Goal: Task Accomplishment & Management: Manage account settings

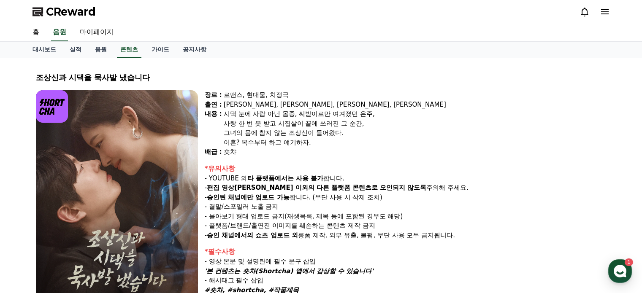
select select
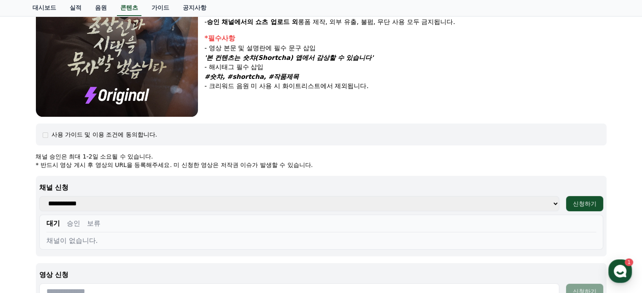
scroll to position [310, 0]
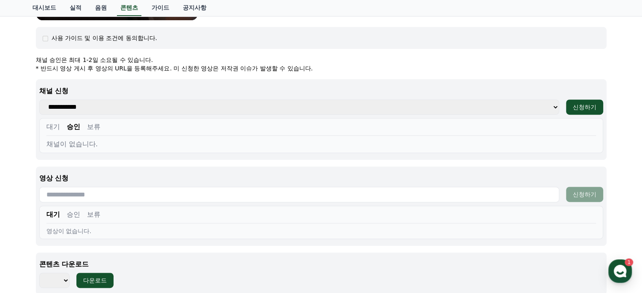
click at [57, 124] on button "대기" at bounding box center [52, 127] width 13 height 10
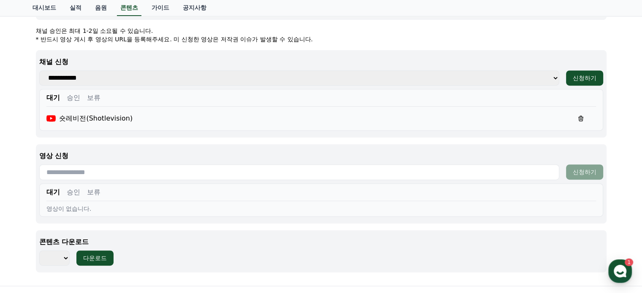
scroll to position [352, 0]
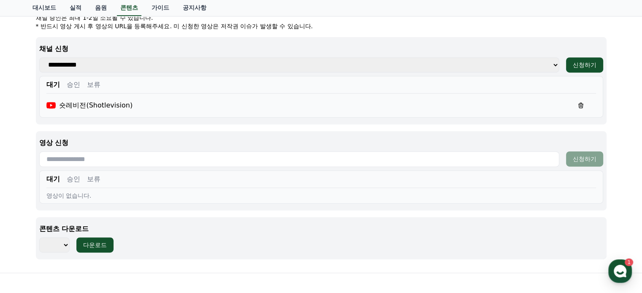
click at [146, 74] on div "**********" at bounding box center [321, 80] width 570 height 87
click at [148, 67] on select "**********" at bounding box center [299, 64] width 520 height 15
drag, startPoint x: 15, startPoint y: 75, endPoint x: 22, endPoint y: 76, distance: 6.9
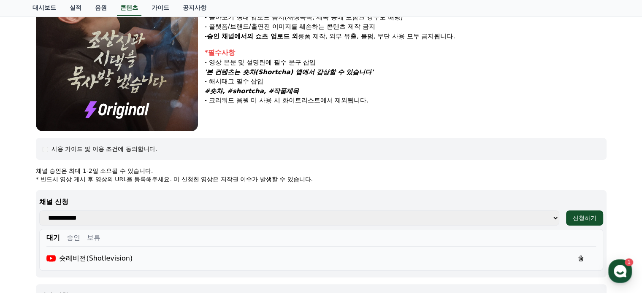
scroll to position [351, 0]
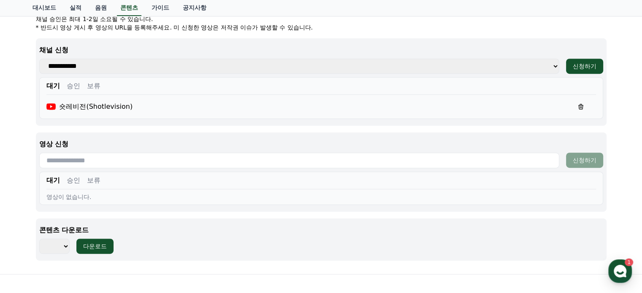
drag, startPoint x: 56, startPoint y: 247, endPoint x: 83, endPoint y: 236, distance: 29.1
click at [56, 247] on select "*** *** *** *** *** *** *** *** *** *** *** *** *** *** *** *** *** *** *** ***…" at bounding box center [54, 246] width 30 height 15
click at [238, 229] on p "콘텐츠 다운로드" at bounding box center [321, 230] width 564 height 10
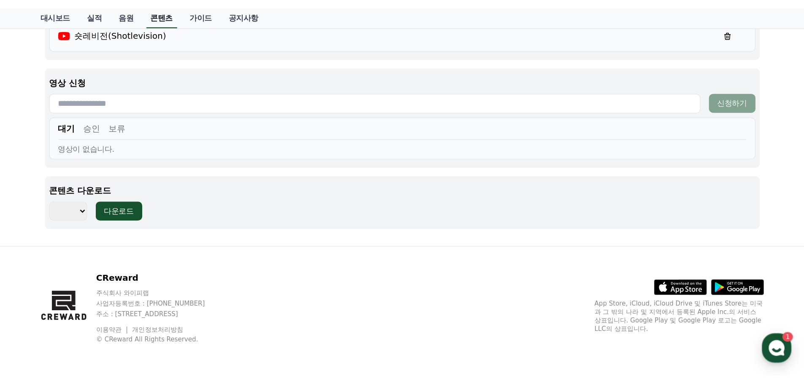
scroll to position [346, 0]
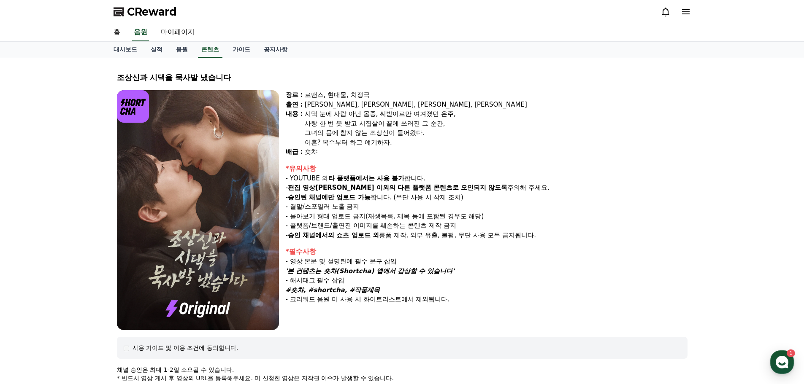
select select
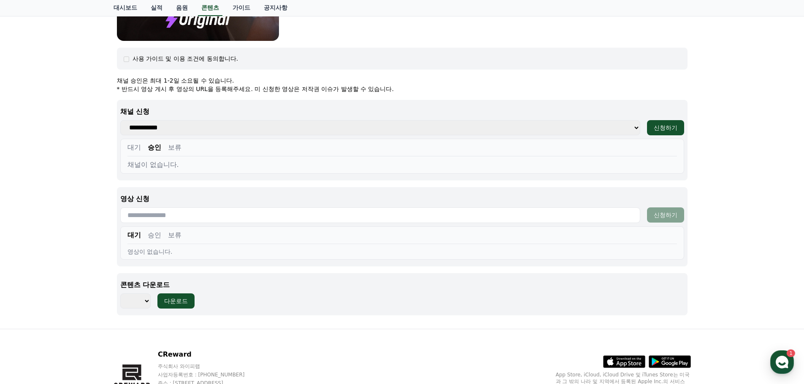
scroll to position [304, 0]
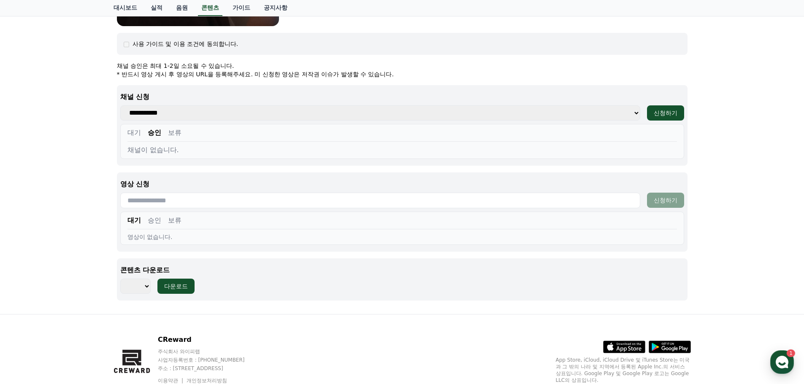
click at [136, 134] on button "대기" at bounding box center [133, 133] width 13 height 10
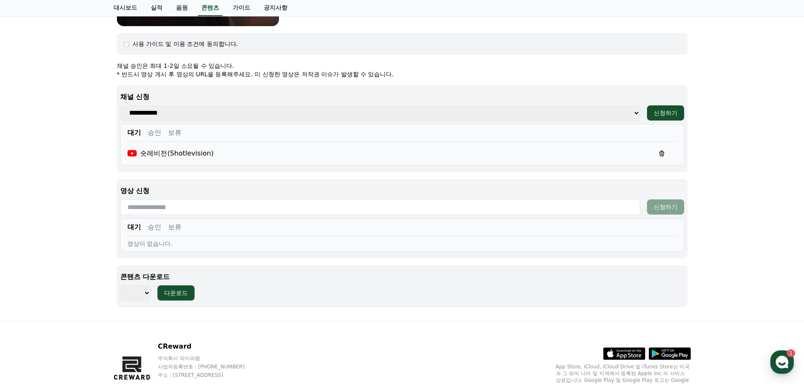
click at [154, 133] on button "승인" at bounding box center [154, 133] width 13 height 10
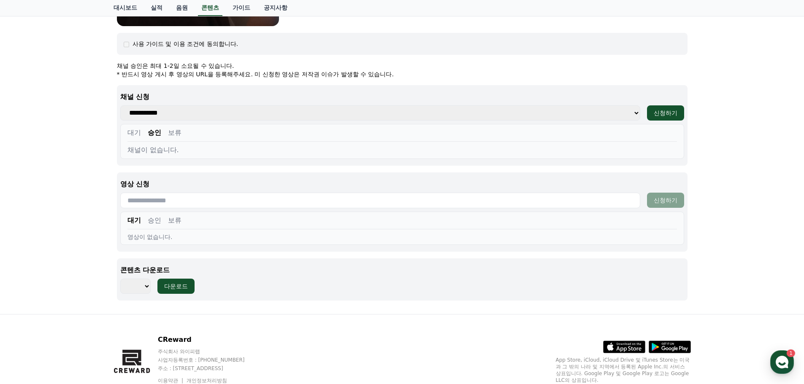
click at [168, 131] on button "보류" at bounding box center [174, 133] width 13 height 10
click at [155, 134] on button "승인" at bounding box center [154, 133] width 13 height 10
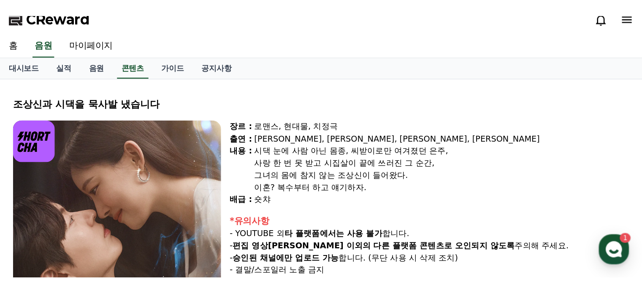
scroll to position [8, 0]
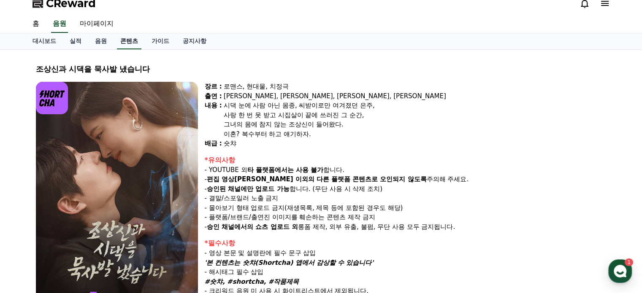
click at [140, 37] on link "콘텐츠" at bounding box center [129, 41] width 24 height 16
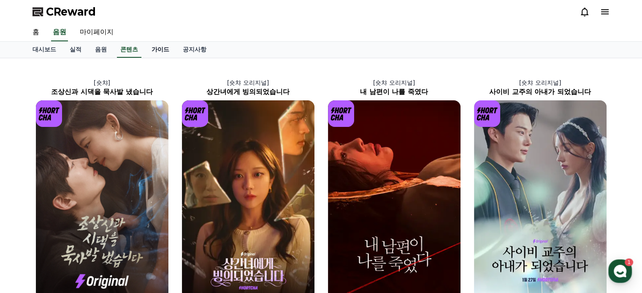
click at [164, 45] on link "가이드" at bounding box center [160, 50] width 31 height 16
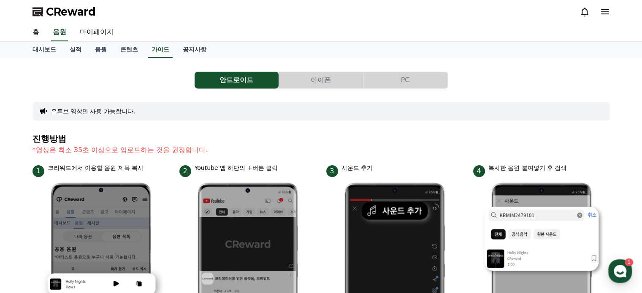
click at [62, 54] on link "대시보드" at bounding box center [44, 50] width 37 height 16
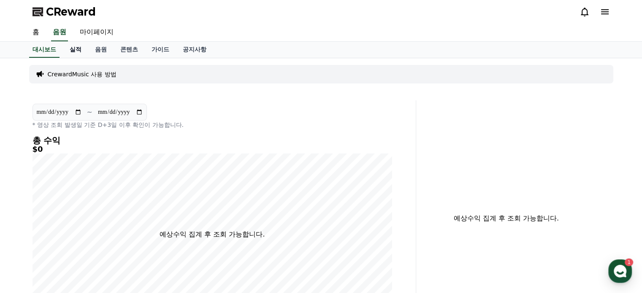
click at [76, 51] on link "실적" at bounding box center [75, 50] width 25 height 16
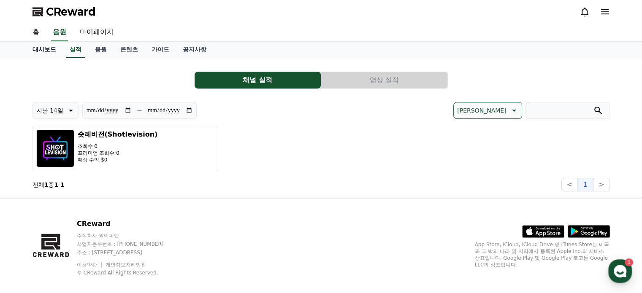
click at [33, 52] on link "대시보드" at bounding box center [44, 50] width 37 height 16
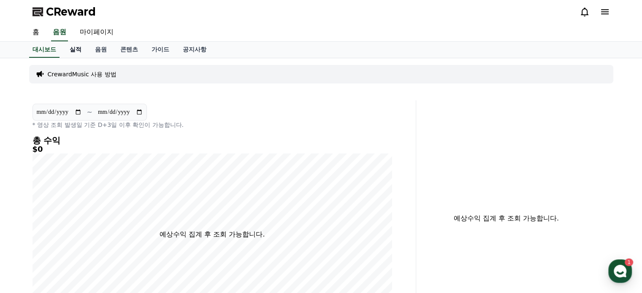
click at [77, 50] on link "실적" at bounding box center [75, 50] width 25 height 16
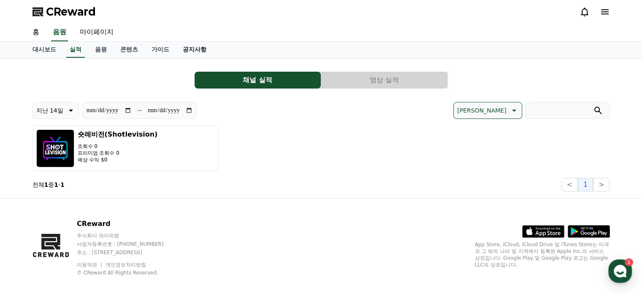
click at [184, 48] on link "공지사항" at bounding box center [194, 50] width 37 height 16
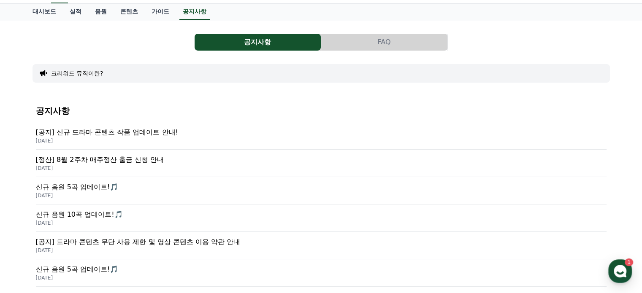
scroll to position [42, 0]
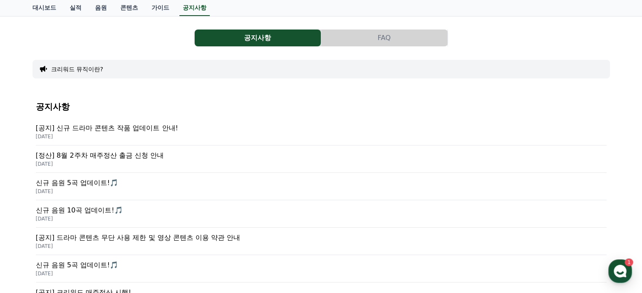
click at [142, 128] on p "[공지] 신규 드라마 콘텐츠 작품 업데이트 안내!" at bounding box center [321, 128] width 570 height 10
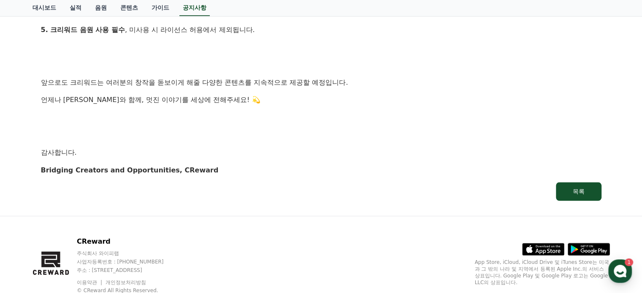
scroll to position [934, 0]
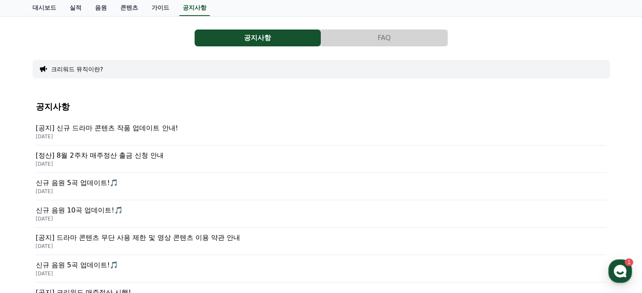
scroll to position [169, 0]
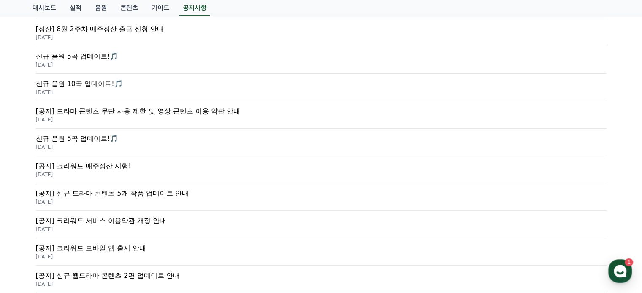
click at [73, 138] on p "신규 음원 5곡 업데이트!🎵" at bounding box center [321, 139] width 570 height 10
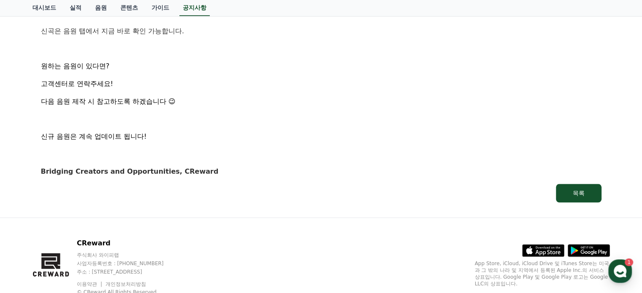
scroll to position [938, 0]
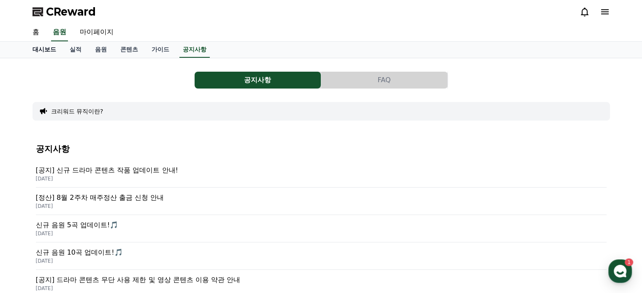
click at [43, 53] on link "대시보드" at bounding box center [44, 50] width 37 height 16
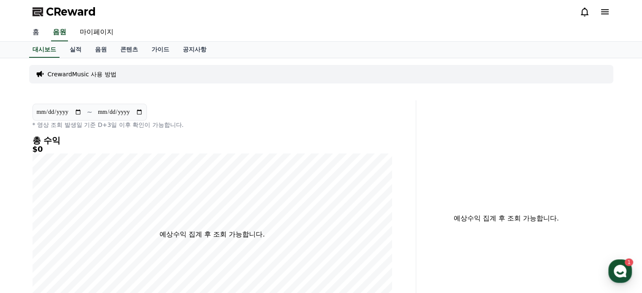
click at [32, 30] on link "홈" at bounding box center [36, 33] width 20 height 18
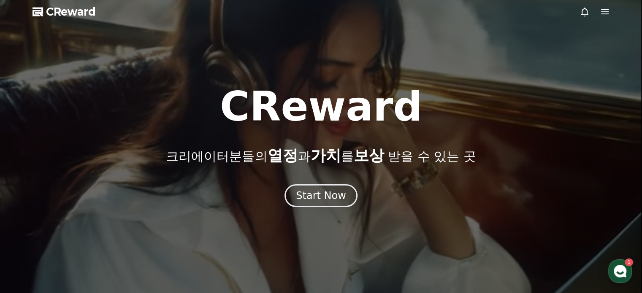
click at [56, 8] on span "CReward" at bounding box center [71, 11] width 50 height 13
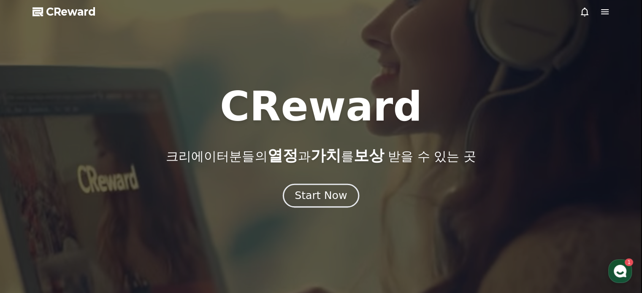
click at [311, 202] on div "Start Now" at bounding box center [320, 196] width 52 height 14
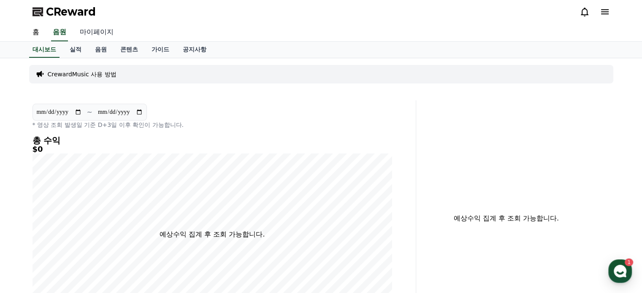
click at [91, 31] on link "마이페이지" at bounding box center [96, 33] width 47 height 18
select select "**********"
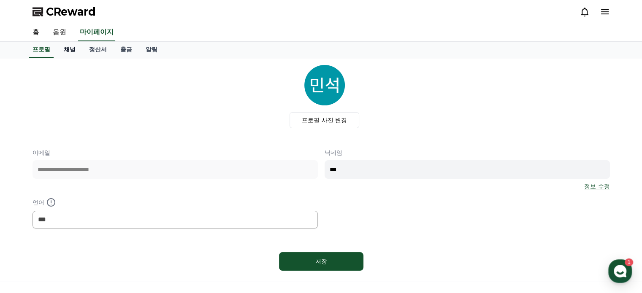
click at [73, 49] on link "채널" at bounding box center [69, 50] width 25 height 16
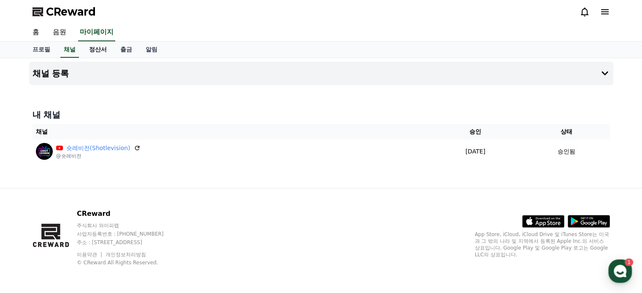
click at [95, 51] on link "정산서" at bounding box center [97, 50] width 31 height 16
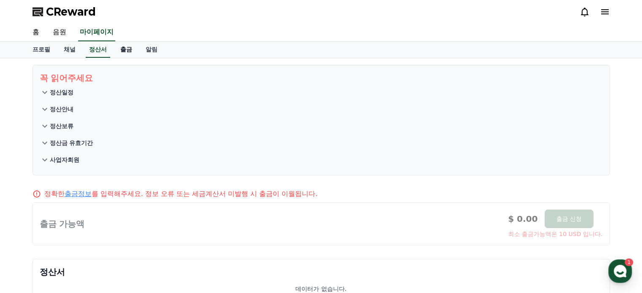
click at [129, 53] on link "출금" at bounding box center [125, 50] width 25 height 16
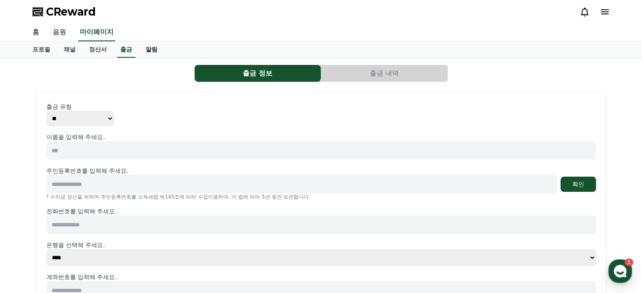
click at [145, 51] on link "알림" at bounding box center [151, 50] width 25 height 16
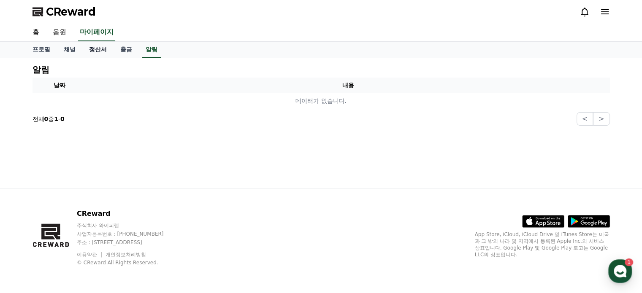
click at [97, 52] on link "정산서" at bounding box center [97, 50] width 31 height 16
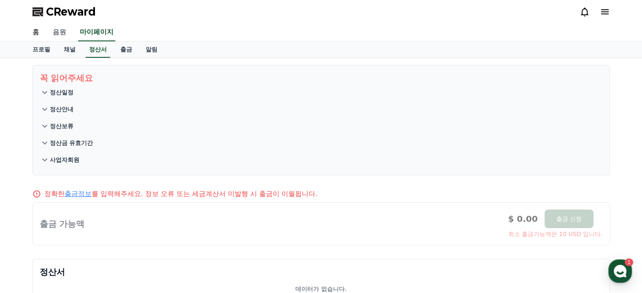
click at [65, 32] on link "음원" at bounding box center [59, 33] width 27 height 18
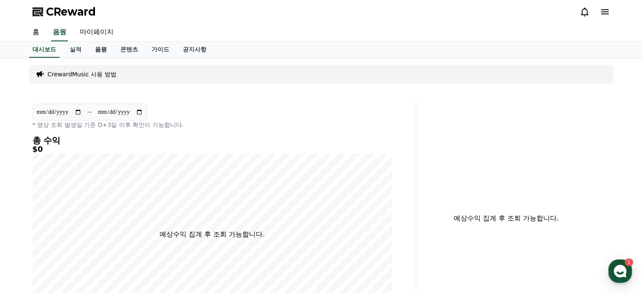
click at [101, 49] on link "음원" at bounding box center [100, 50] width 25 height 16
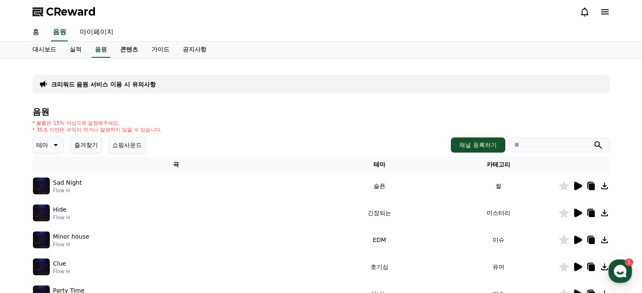
click at [124, 49] on link "콘텐츠" at bounding box center [128, 50] width 31 height 16
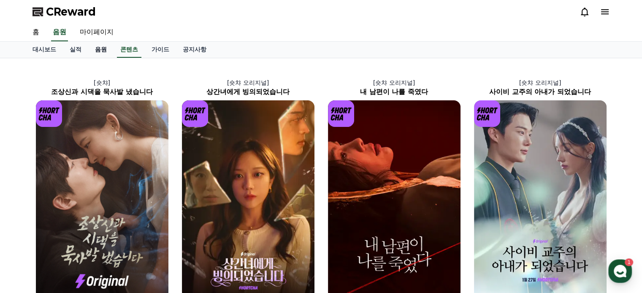
click at [97, 46] on link "음원" at bounding box center [100, 50] width 25 height 16
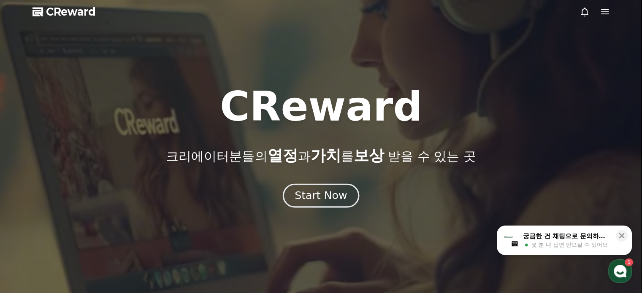
click at [312, 196] on div "Start Now" at bounding box center [320, 196] width 52 height 14
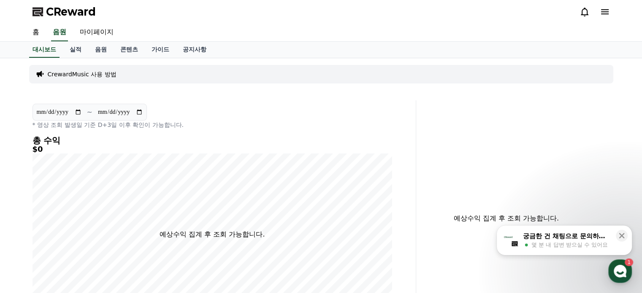
click at [559, 236] on div "궁금한 건 채팅으로 문의하세요" at bounding box center [567, 236] width 88 height 8
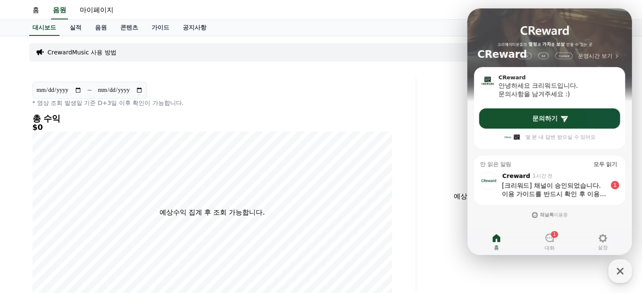
scroll to position [42, 0]
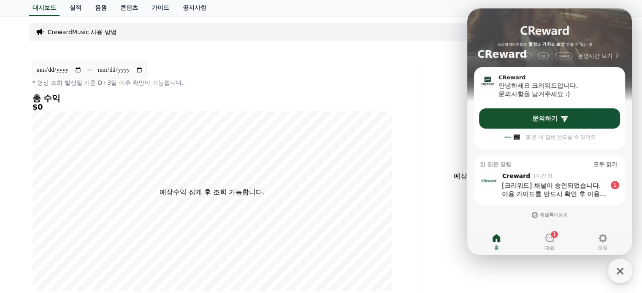
click at [100, 10] on link "음원" at bounding box center [100, 8] width 25 height 16
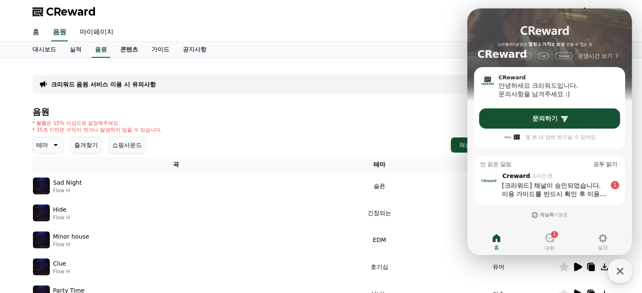
click at [123, 49] on link "콘텐츠" at bounding box center [128, 50] width 31 height 16
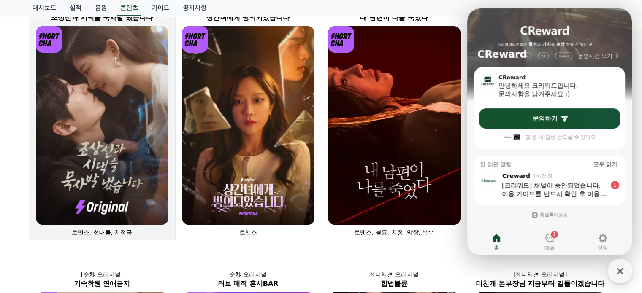
scroll to position [169, 0]
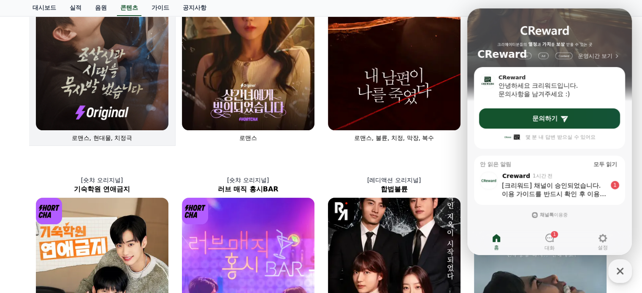
click at [104, 94] on img at bounding box center [102, 31] width 132 height 199
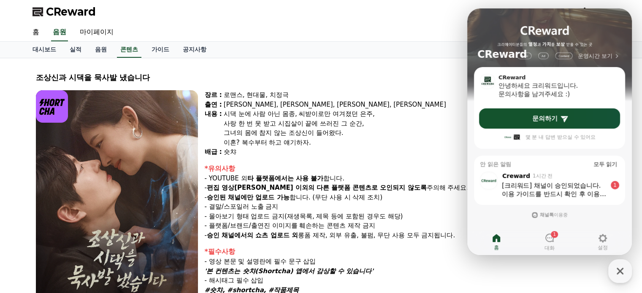
select select
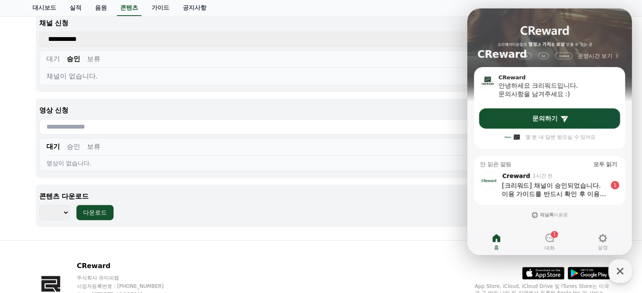
scroll to position [344, 0]
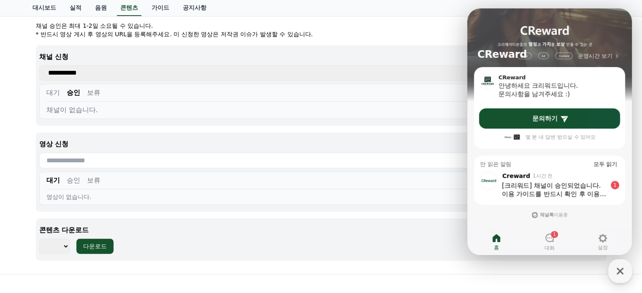
click at [56, 90] on button "대기" at bounding box center [52, 93] width 13 height 10
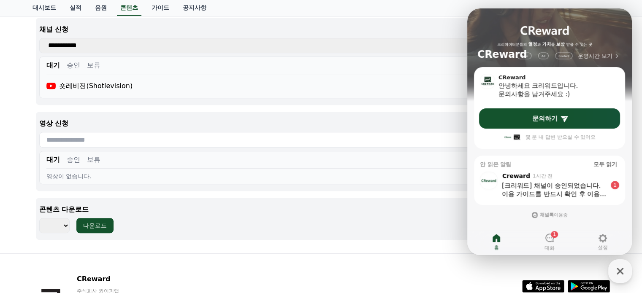
scroll to position [435, 0]
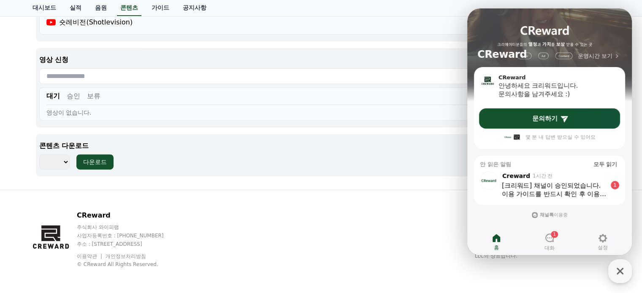
click at [308, 128] on div "**********" at bounding box center [321, 53] width 570 height 246
click at [613, 270] on icon "button" at bounding box center [619, 271] width 15 height 15
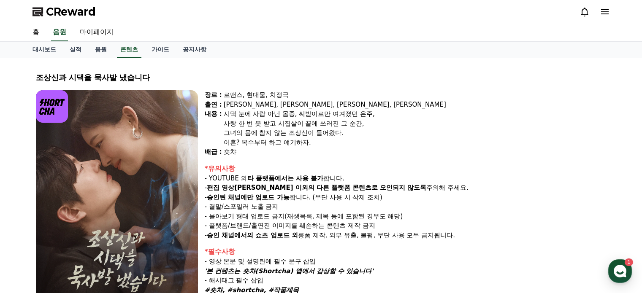
select select
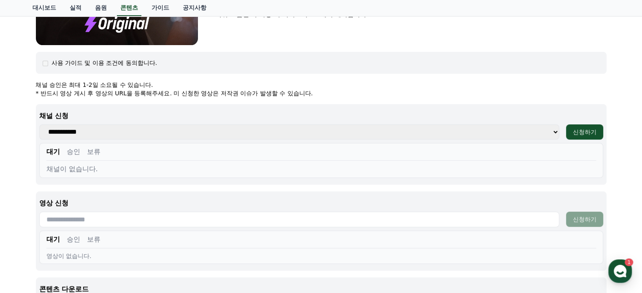
scroll to position [342, 0]
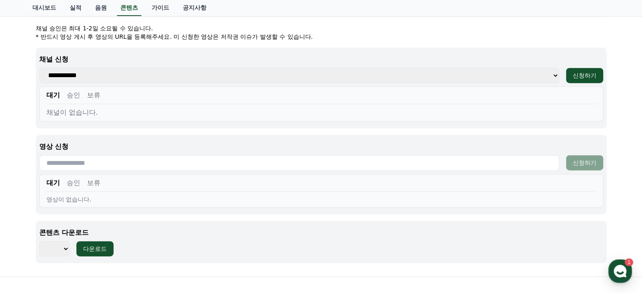
click at [66, 96] on div "대기 승인 보류" at bounding box center [320, 97] width 549 height 14
click at [71, 95] on button "승인" at bounding box center [73, 95] width 13 height 10
click at [89, 93] on button "보류" at bounding box center [93, 95] width 13 height 10
click at [76, 95] on button "승인" at bounding box center [73, 95] width 13 height 10
click at [56, 94] on button "대기" at bounding box center [52, 95] width 13 height 10
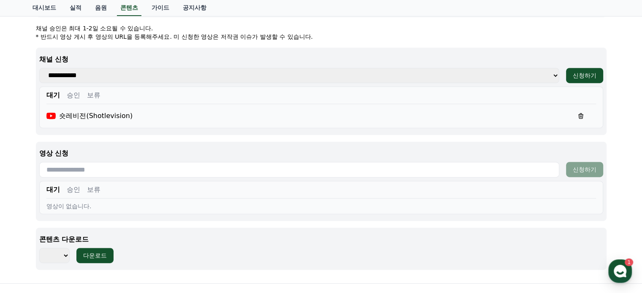
click at [75, 97] on button "승인" at bounding box center [73, 95] width 13 height 10
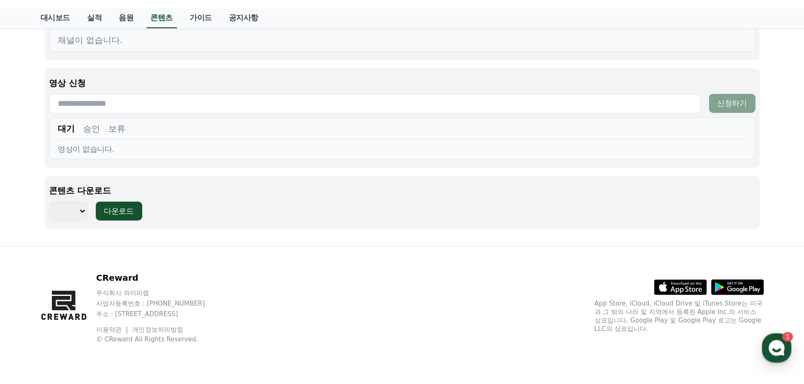
scroll to position [339, 0]
